Goal: Transaction & Acquisition: Purchase product/service

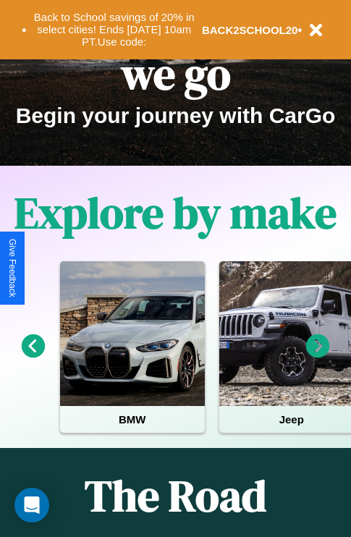
scroll to position [223, 0]
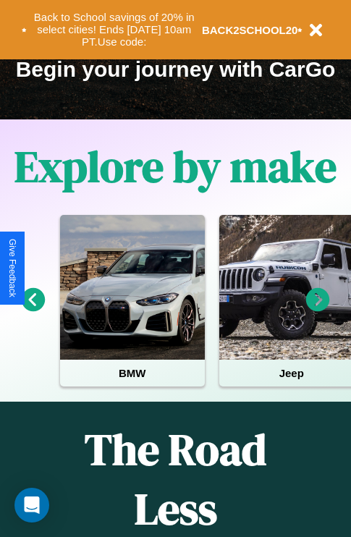
click at [318, 310] on icon at bounding box center [318, 300] width 24 height 24
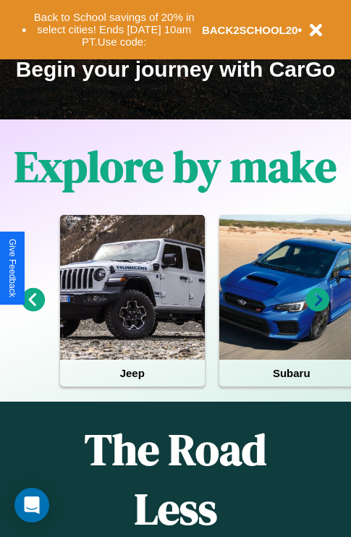
click at [318, 310] on icon at bounding box center [318, 300] width 24 height 24
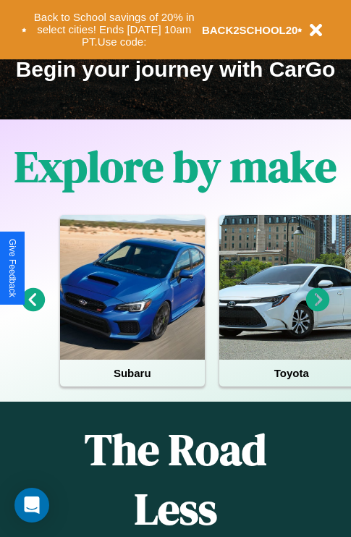
click at [318, 310] on icon at bounding box center [318, 300] width 24 height 24
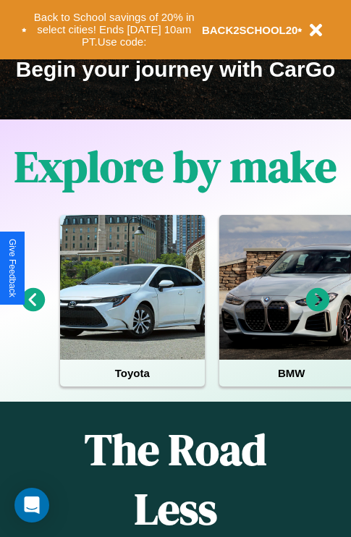
click at [33, 310] on icon at bounding box center [34, 300] width 24 height 24
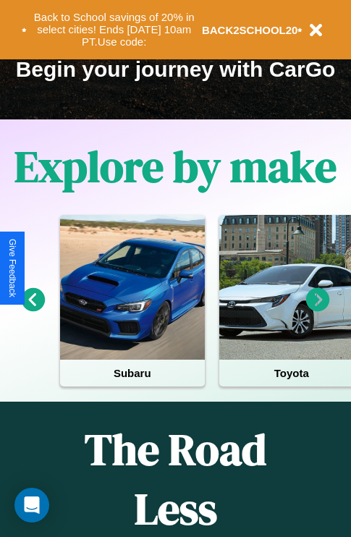
click at [33, 310] on icon at bounding box center [34, 300] width 24 height 24
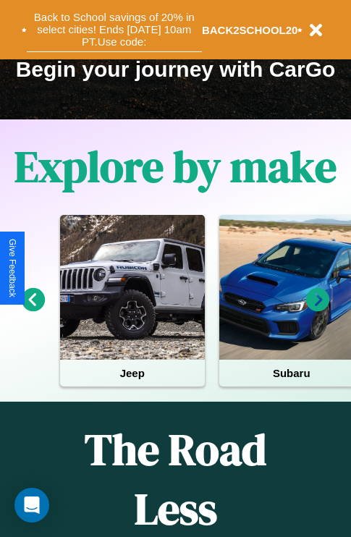
click at [114, 30] on button "Back to School savings of 20% in select cities! Ends [DATE] 10am PT. Use code:" at bounding box center [114, 29] width 175 height 45
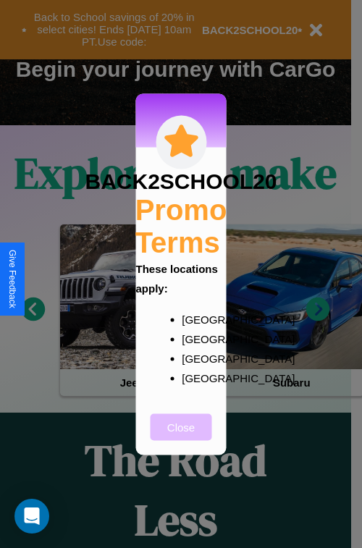
click at [181, 437] on button "Close" at bounding box center [182, 426] width 62 height 27
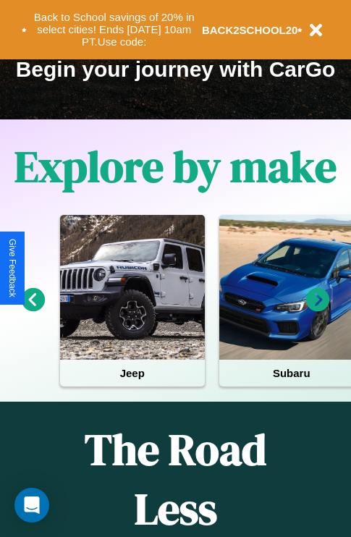
click at [318, 310] on icon at bounding box center [318, 300] width 24 height 24
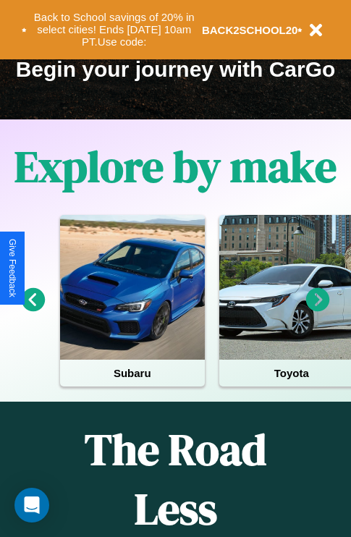
click at [318, 310] on icon at bounding box center [318, 300] width 24 height 24
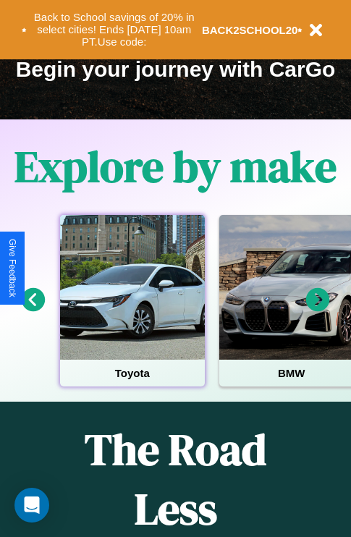
click at [132, 310] on div at bounding box center [132, 287] width 145 height 145
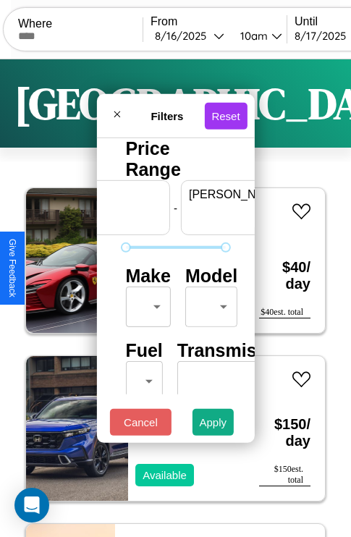
scroll to position [0, 90]
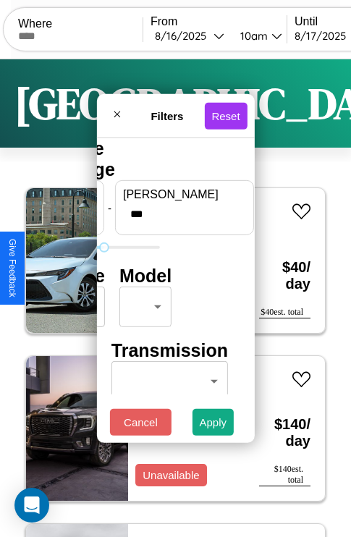
type input "***"
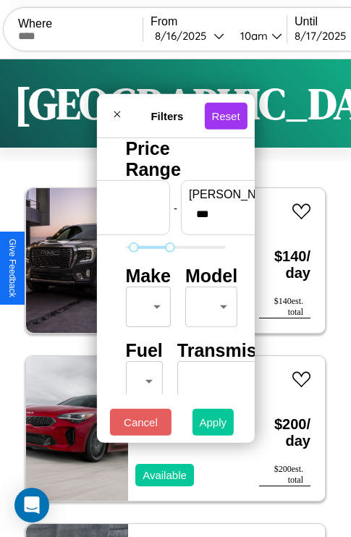
type input "**"
click at [214, 426] on button "Apply" at bounding box center [214, 422] width 42 height 27
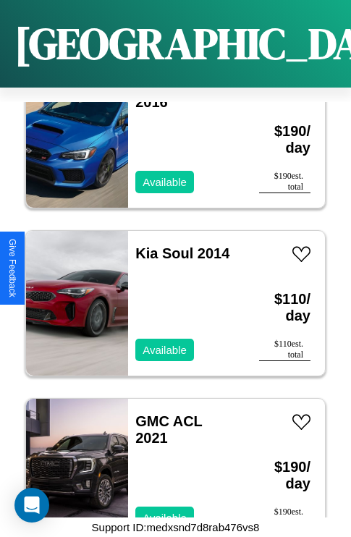
scroll to position [8790, 0]
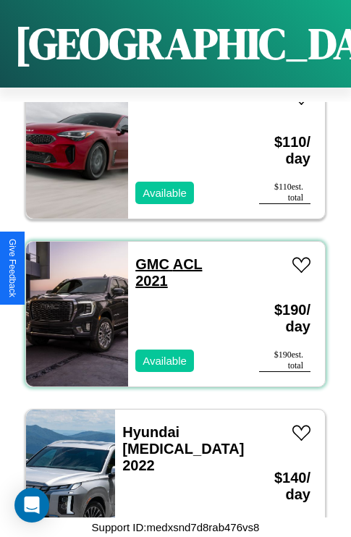
click at [148, 256] on link "GMC ACL 2021" at bounding box center [168, 272] width 67 height 33
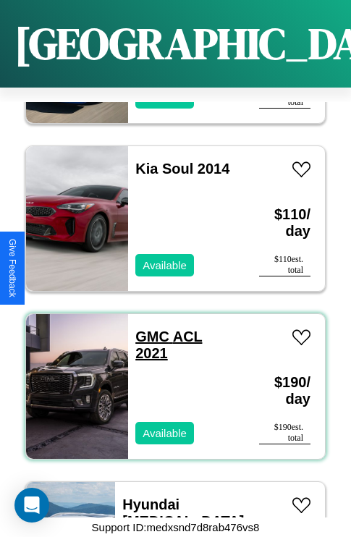
scroll to position [8622, 0]
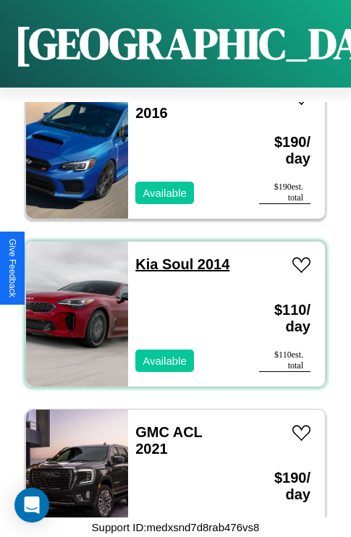
click at [142, 256] on link "Kia Soul 2014" at bounding box center [182, 264] width 94 height 16
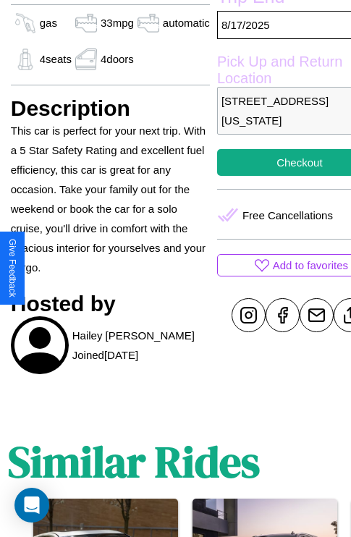
scroll to position [513, 46]
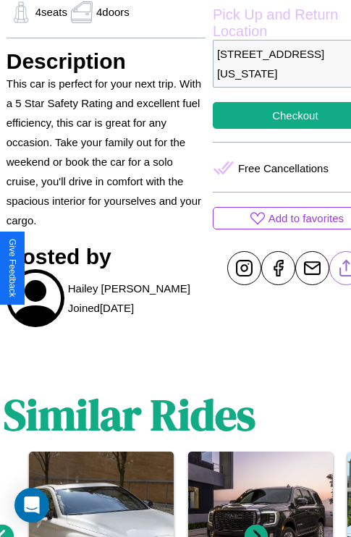
click at [346, 268] on line at bounding box center [346, 266] width 0 height 10
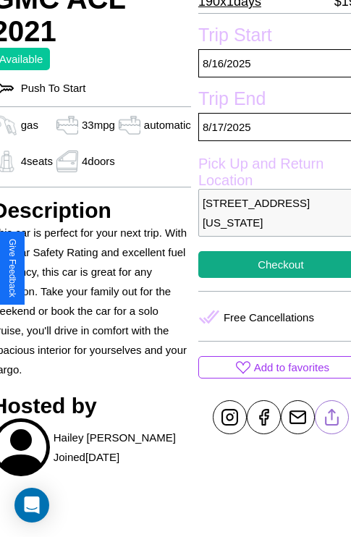
scroll to position [361, 61]
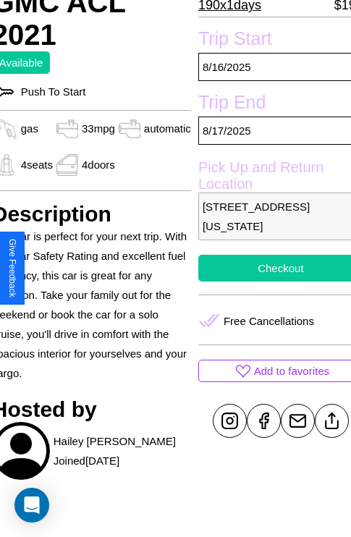
click at [269, 268] on button "Checkout" at bounding box center [280, 268] width 165 height 27
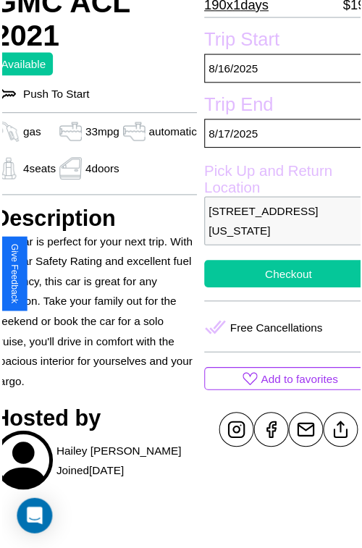
scroll to position [362, 61]
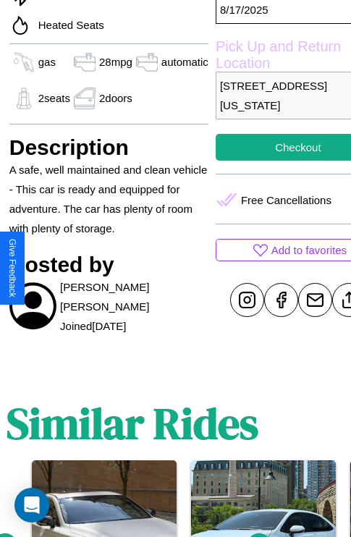
scroll to position [514, 46]
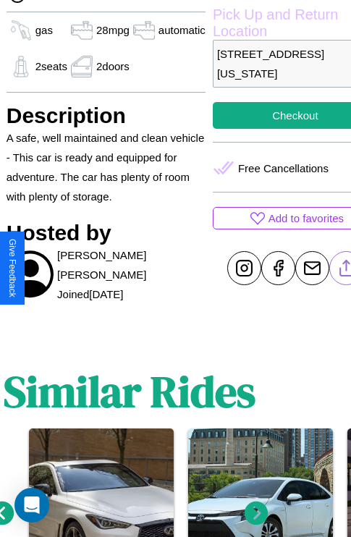
click at [346, 268] on line at bounding box center [346, 266] width 0 height 10
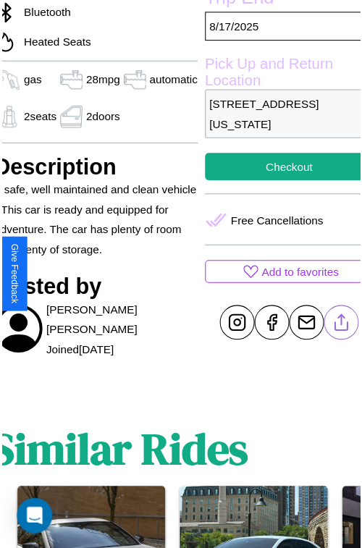
scroll to position [464, 61]
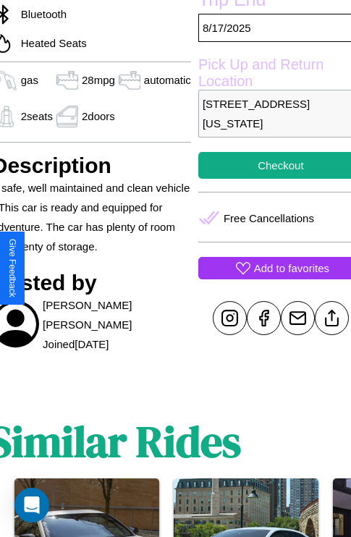
click at [269, 268] on p "Add to favorites" at bounding box center [291, 268] width 75 height 20
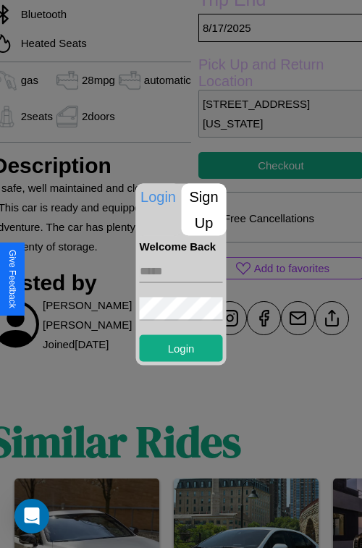
click at [203, 209] on p "Sign Up" at bounding box center [204, 209] width 45 height 52
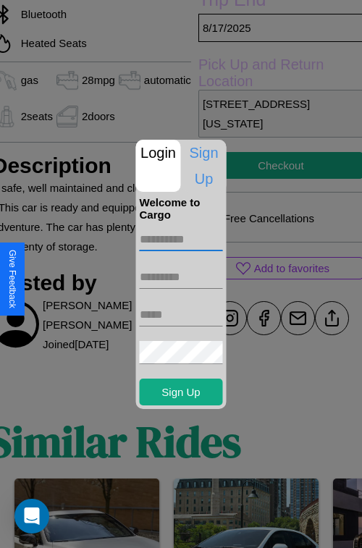
click at [181, 239] on input "text" at bounding box center [181, 239] width 83 height 23
type input "*******"
click at [181, 277] on input "text" at bounding box center [181, 277] width 83 height 23
type input "******"
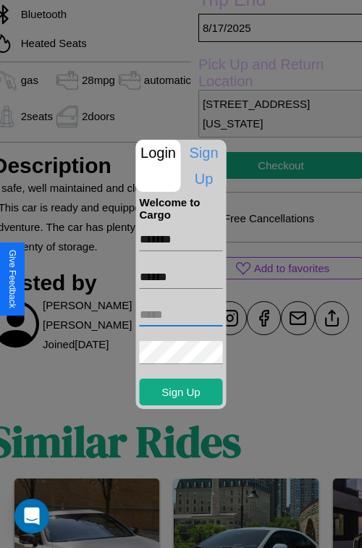
click at [181, 314] on input "text" at bounding box center [181, 314] width 83 height 23
type input "**********"
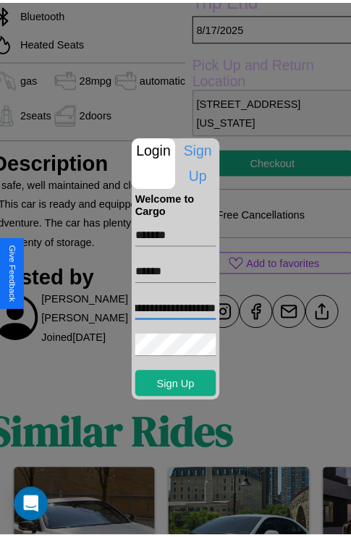
scroll to position [0, 0]
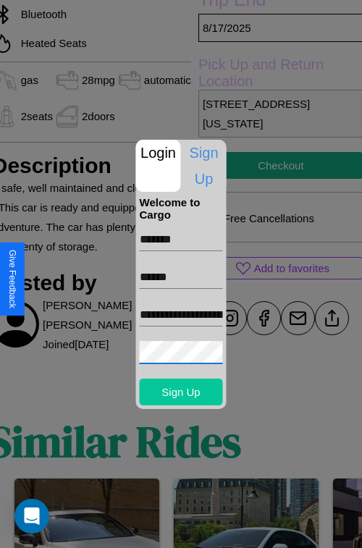
click at [181, 392] on button "Sign Up" at bounding box center [181, 392] width 83 height 27
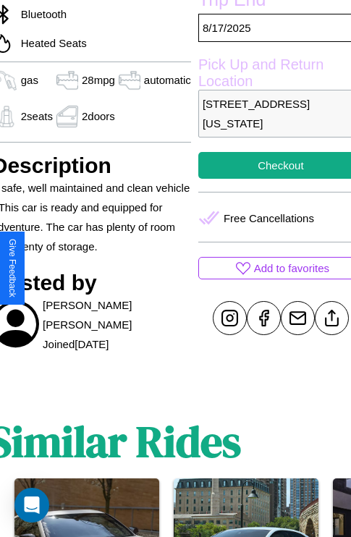
scroll to position [464, 61]
